Goal: Use online tool/utility: Utilize a website feature to perform a specific function

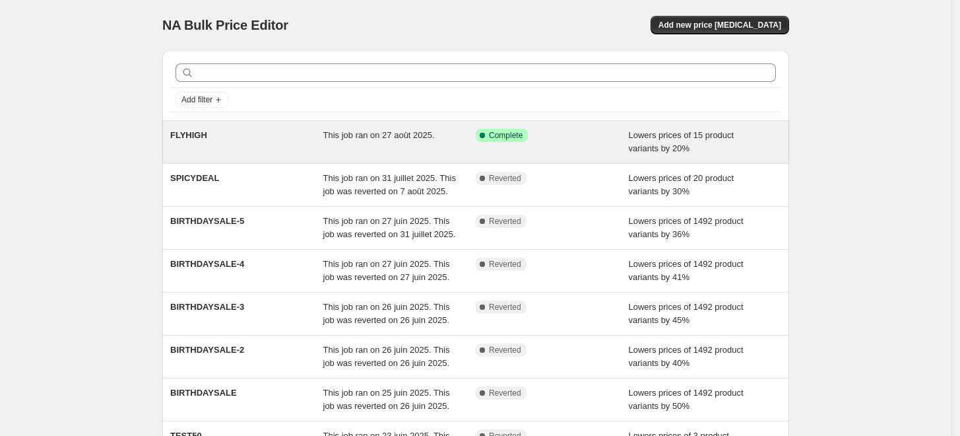
click at [599, 143] on div "Success Complete Complete" at bounding box center [552, 142] width 153 height 26
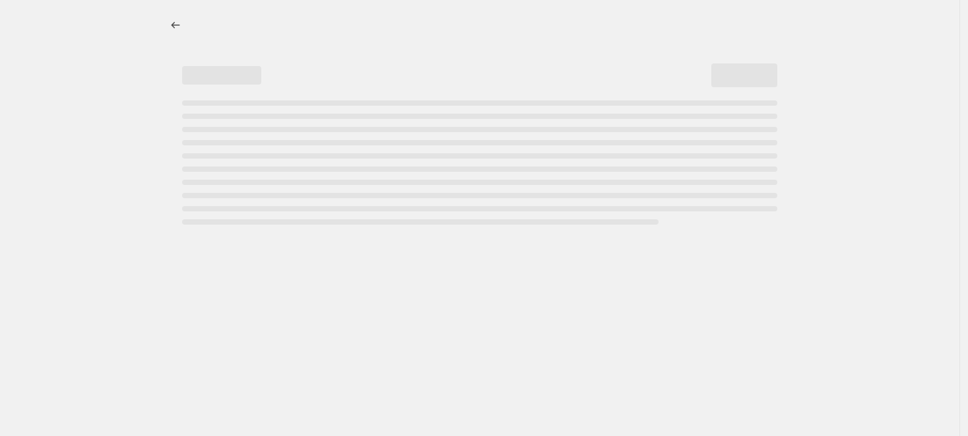
select select "percentage"
select select "no_change"
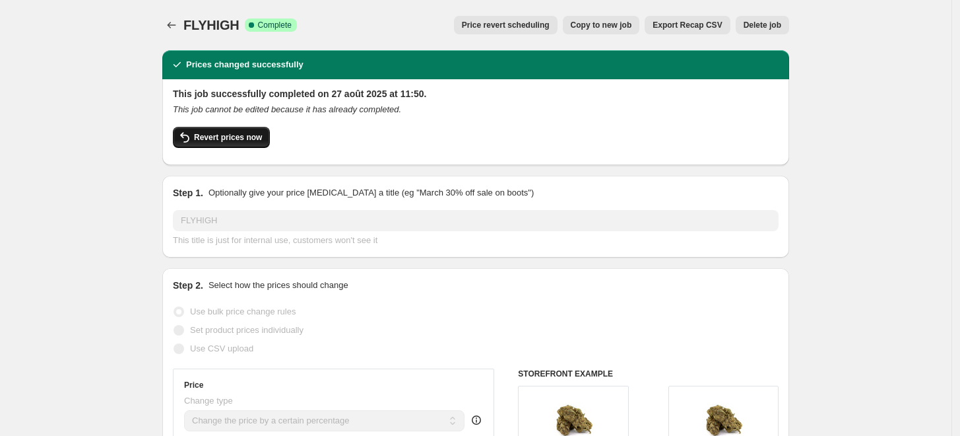
click at [249, 141] on span "Revert prices now" at bounding box center [228, 137] width 68 height 11
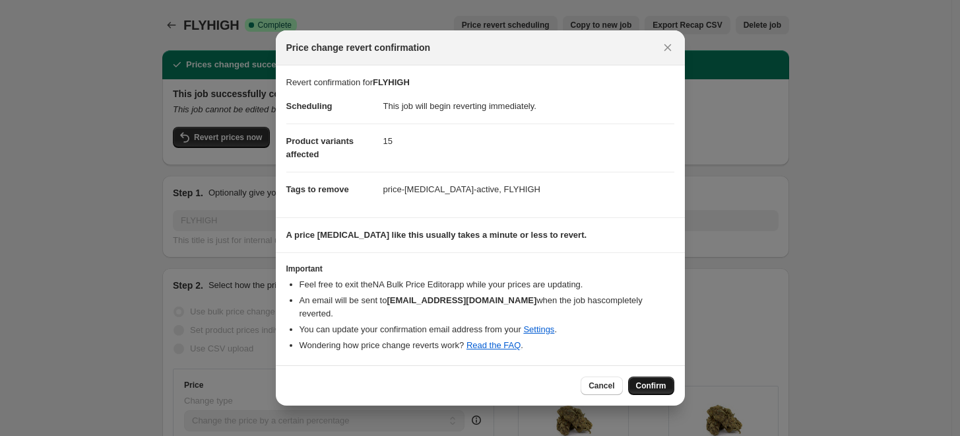
click at [655, 381] on span "Confirm" at bounding box center [651, 385] width 30 height 11
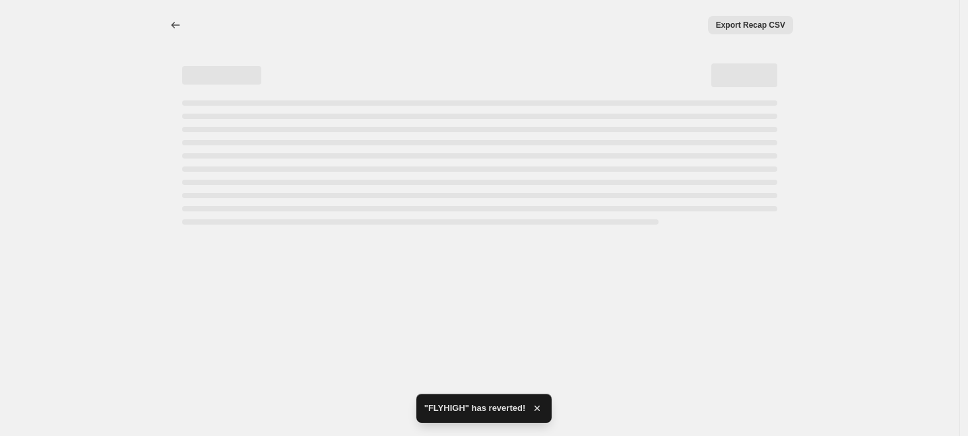
select select "percentage"
select select "no_change"
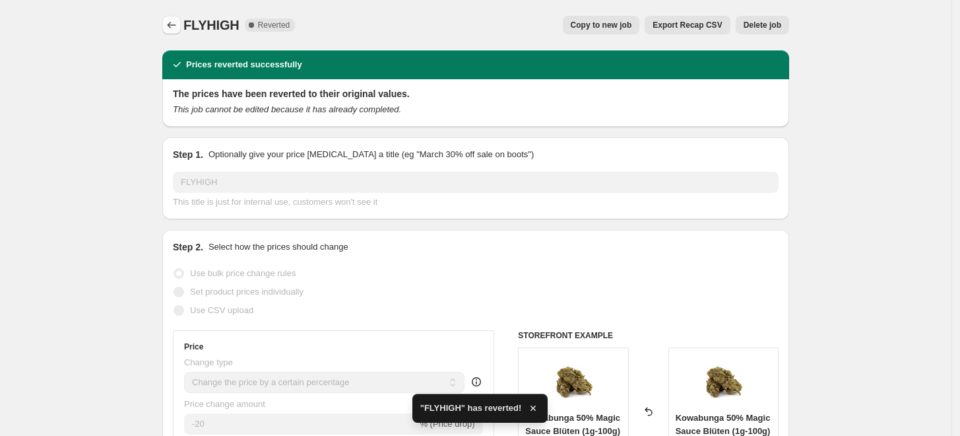
click at [178, 25] on icon "Price change jobs" at bounding box center [171, 24] width 13 height 13
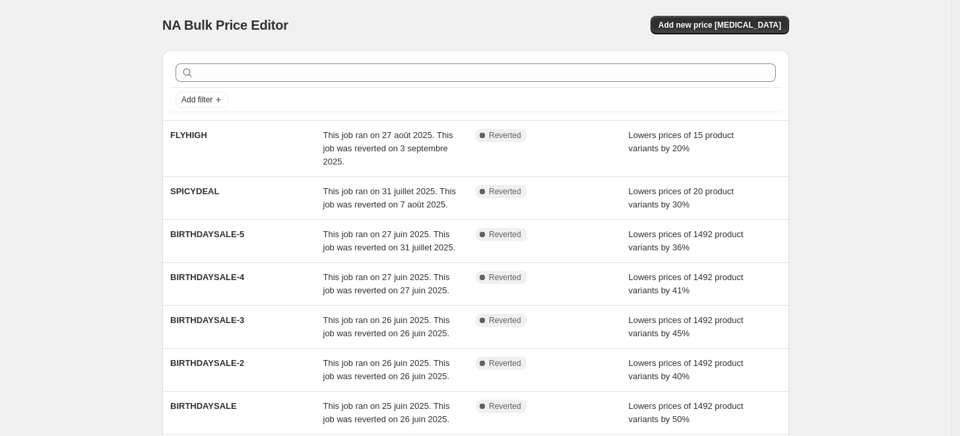
click at [114, 132] on div "NA Bulk Price Editor. This page is ready NA Bulk Price Editor Add new price [ME…" at bounding box center [476, 346] width 952 height 693
